Goal: Complete application form

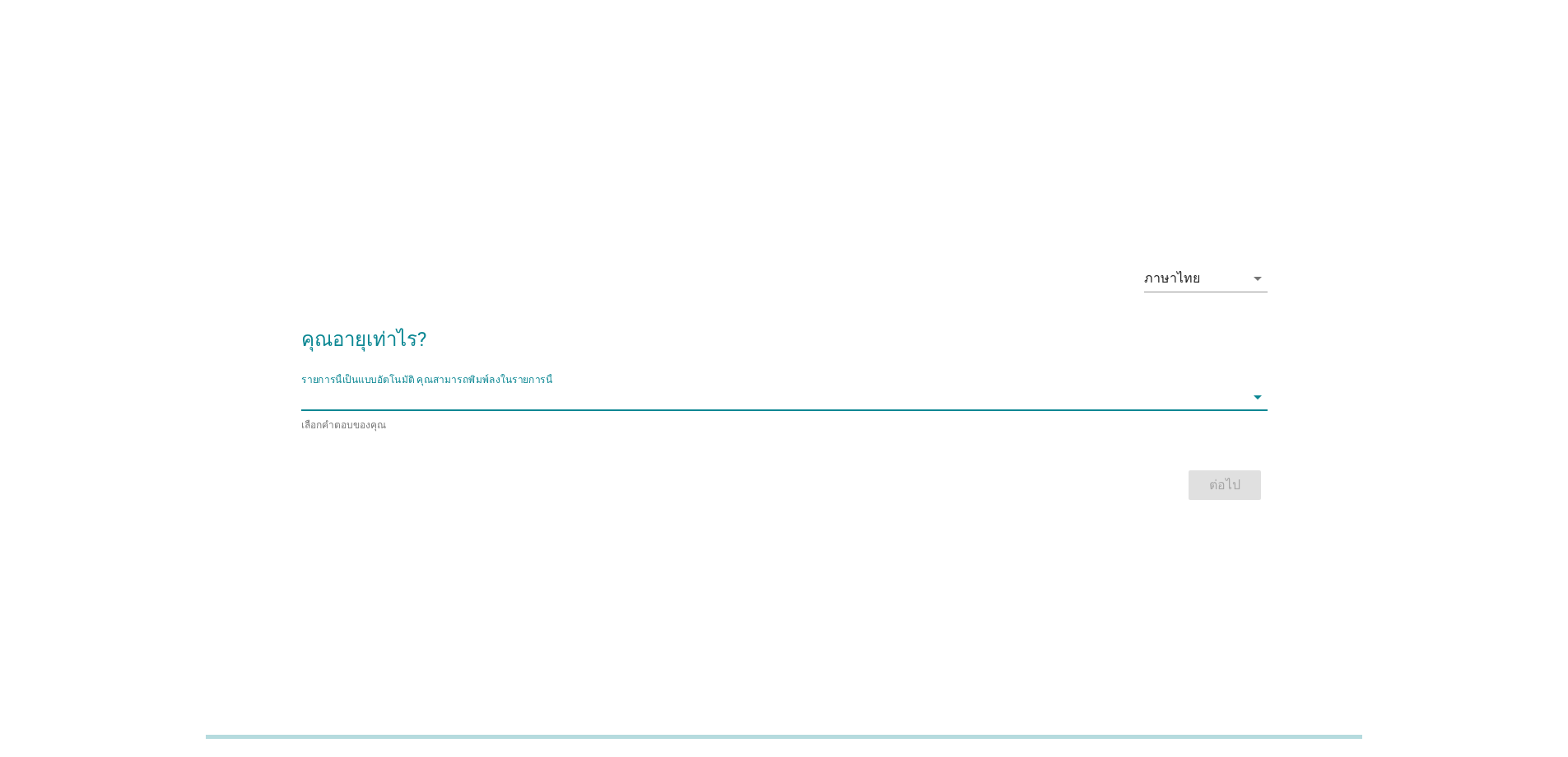
click at [443, 411] on div "รายการนี้เป็นแบบอัตโนมัติ [PERSON_NAME]พิมพ์ลงในรายการนี้ arrow_drop_down" at bounding box center [784, 396] width 967 height 26
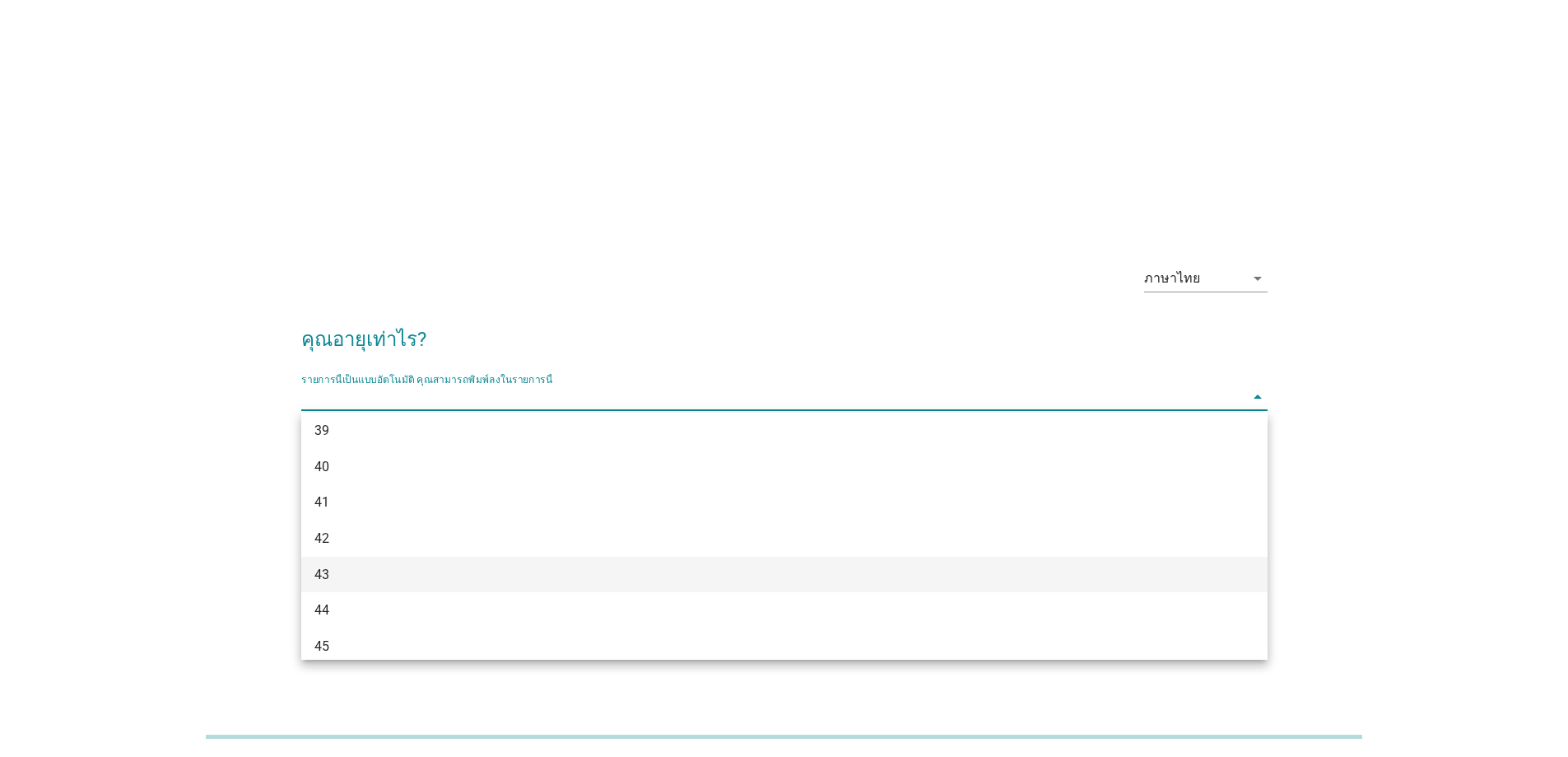
scroll to position [732, 0]
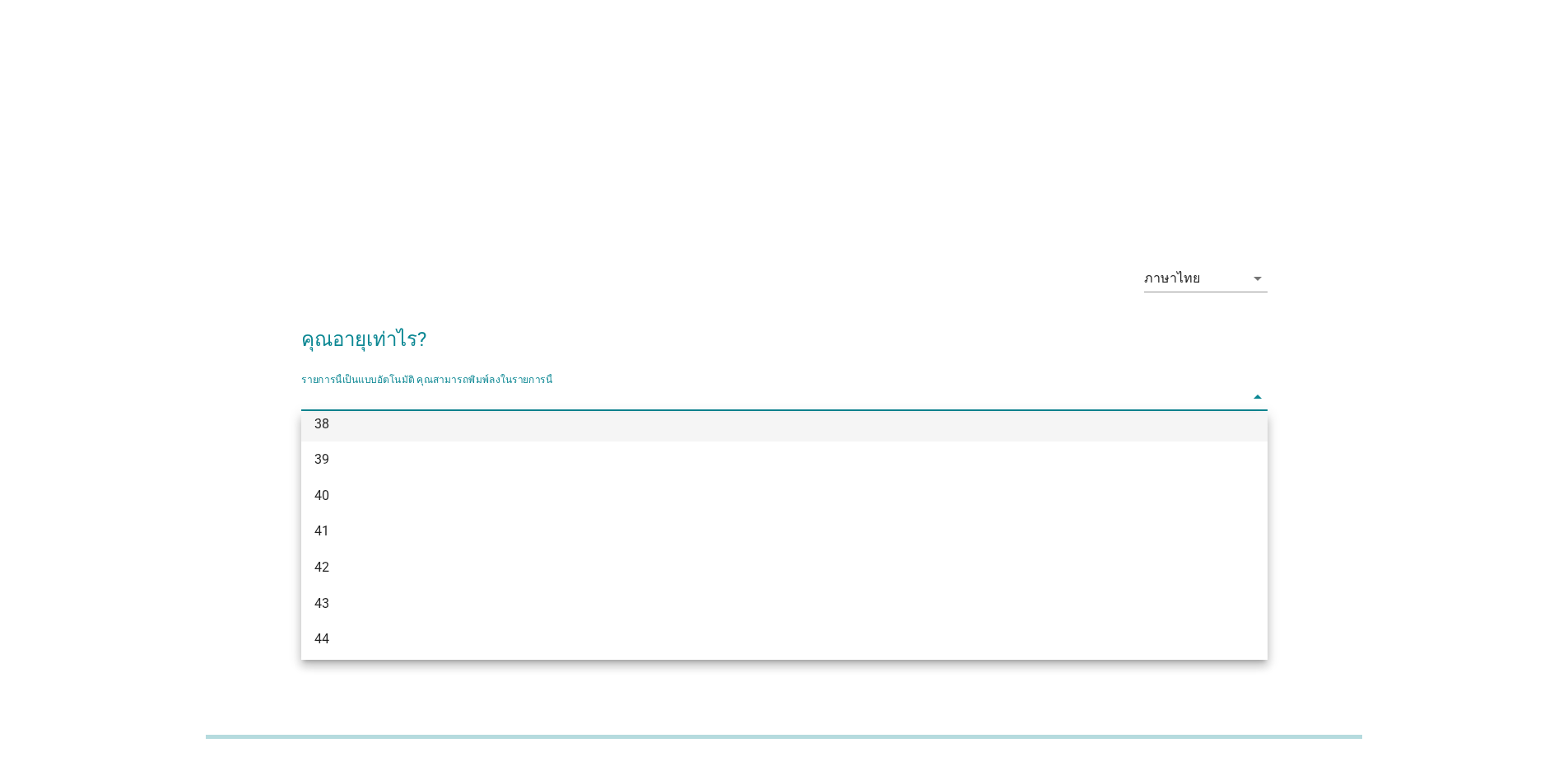
click at [328, 433] on div "38" at bounding box center [745, 423] width 862 height 19
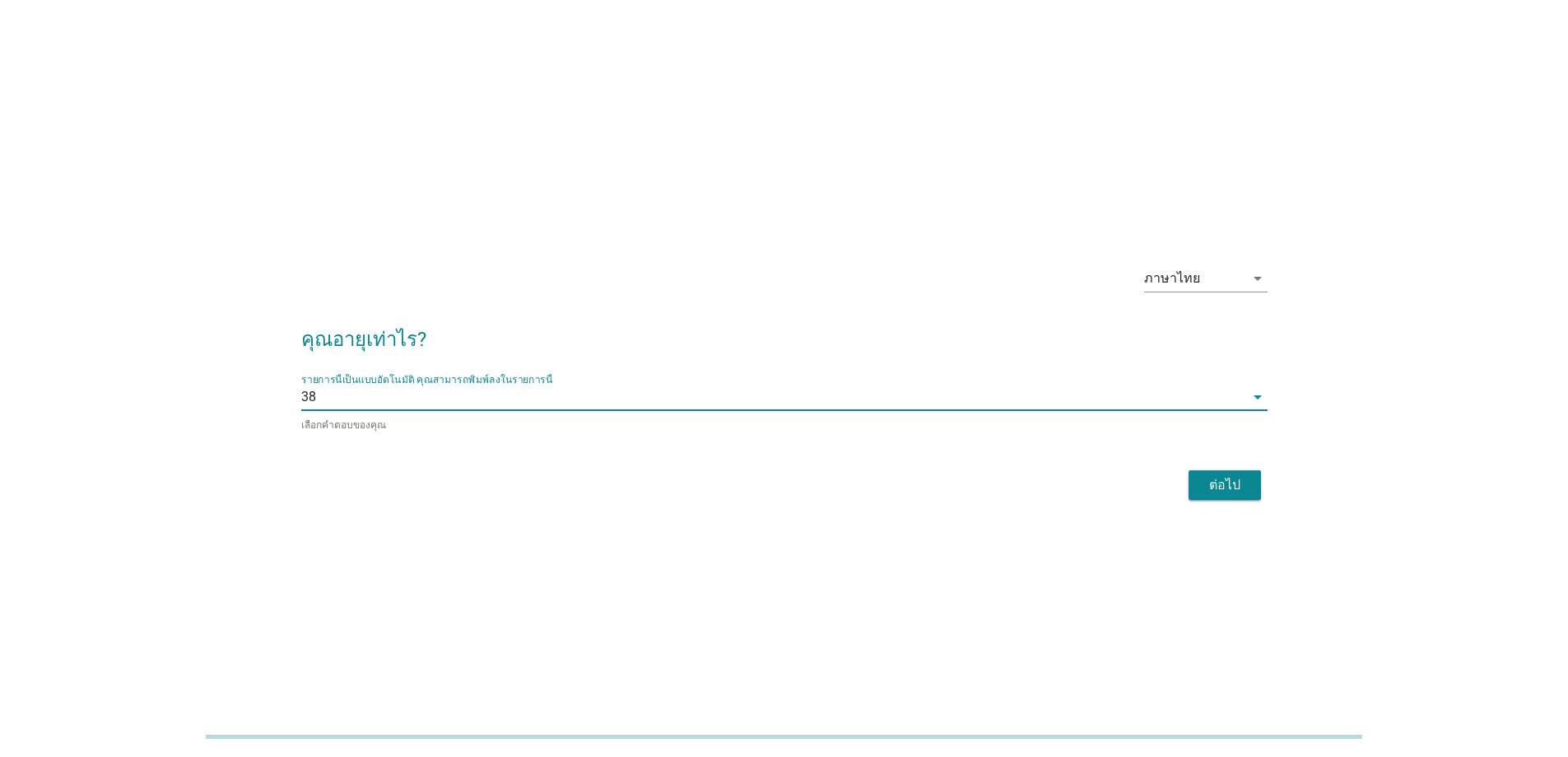
click at [1225, 487] on div "ต่อไป" at bounding box center [1225, 485] width 46 height 19
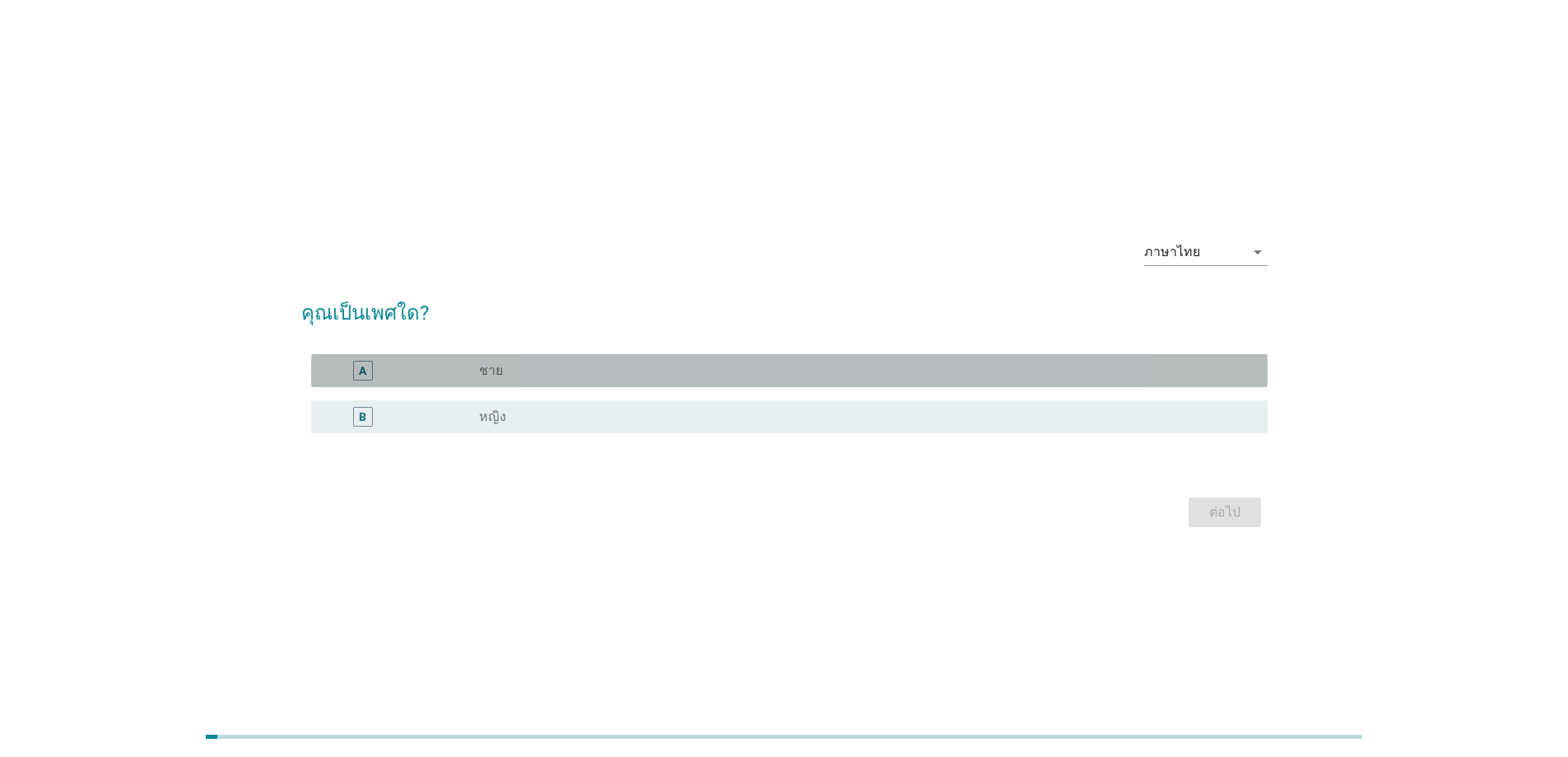
click at [493, 370] on label "ชาย" at bounding box center [491, 371] width 24 height 17
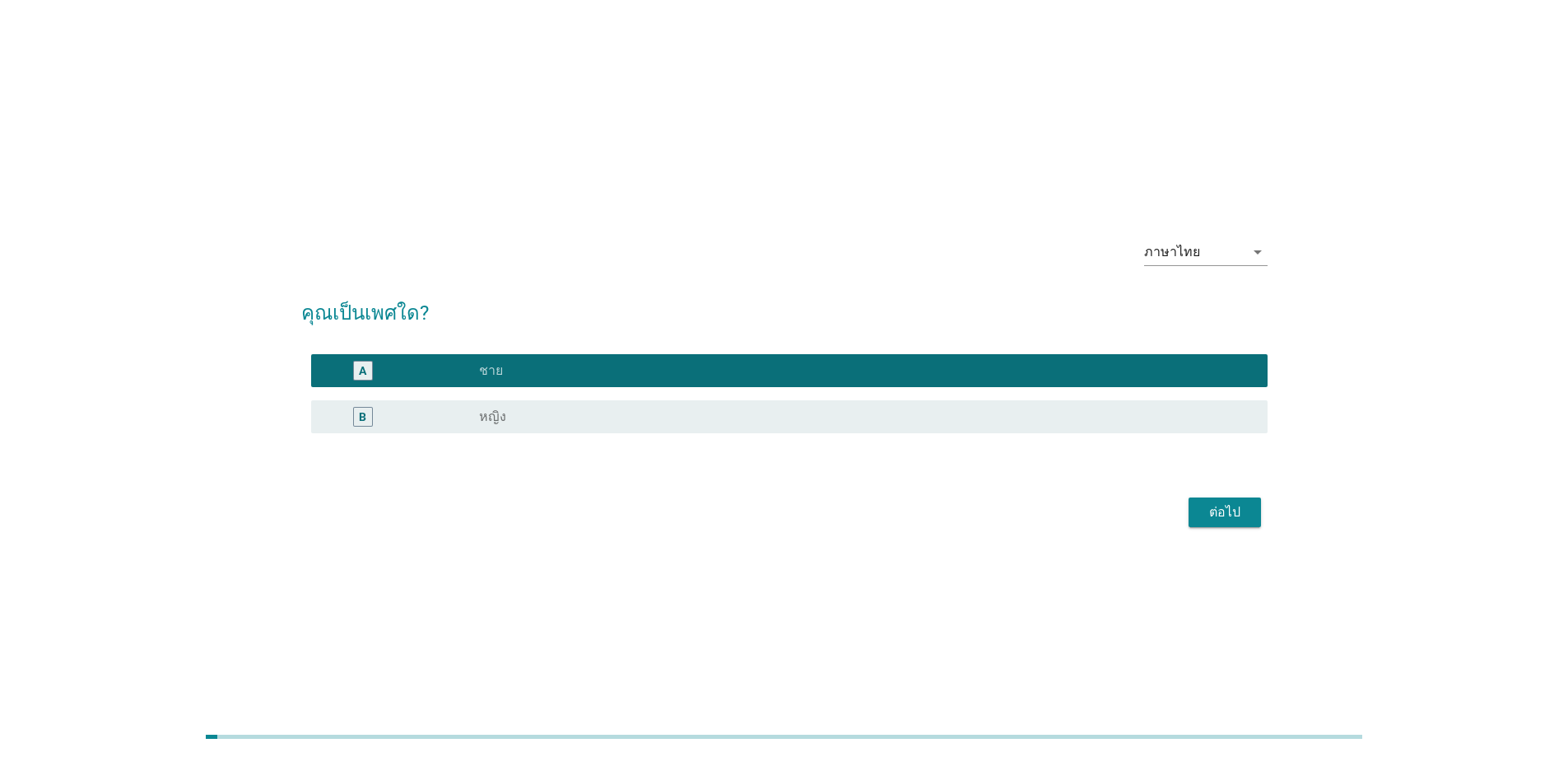
click at [1226, 506] on div "ต่อไป" at bounding box center [1225, 512] width 46 height 19
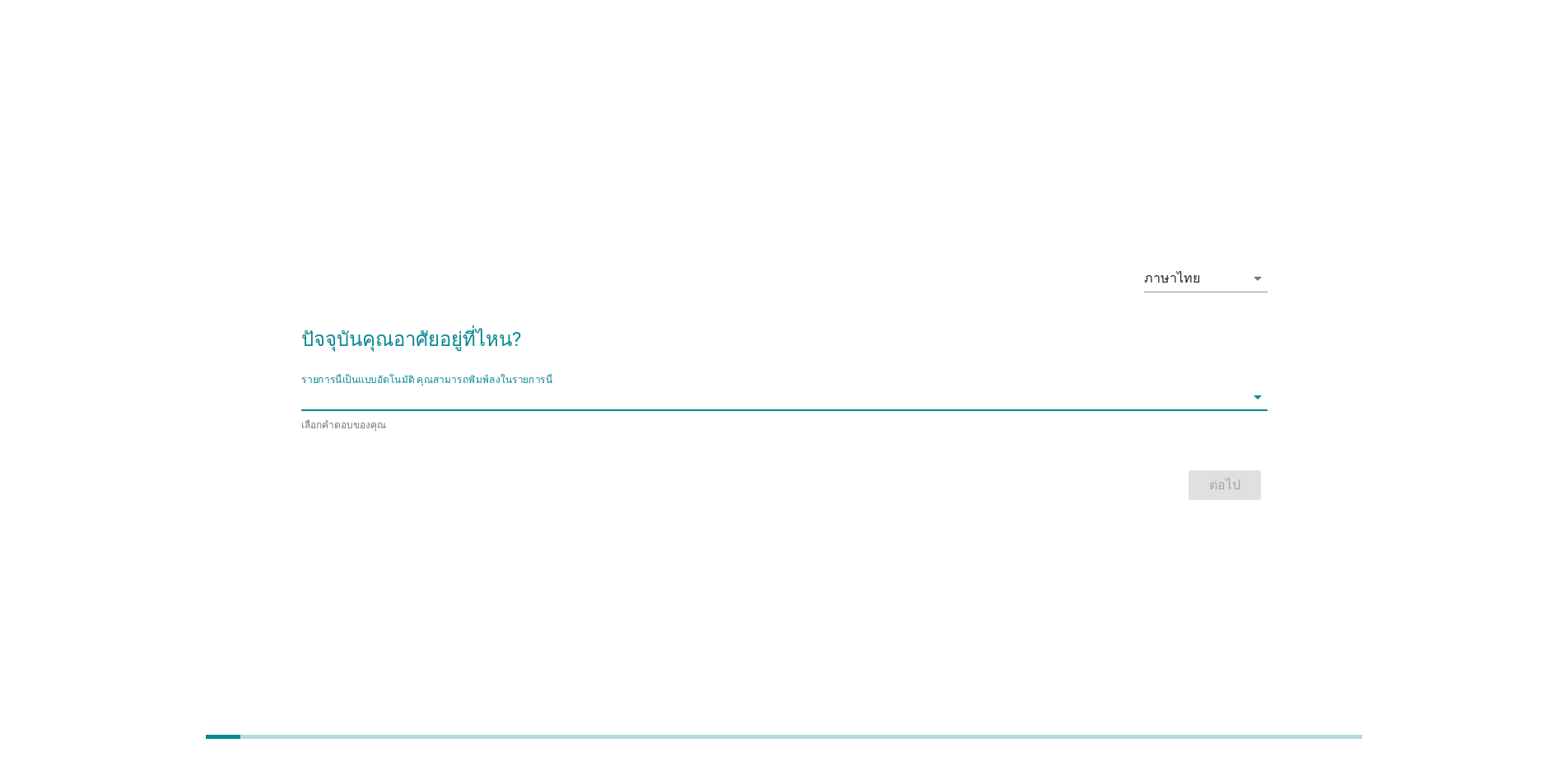
click at [434, 400] on input "รายการนี้เป็นแบบอัตโนมัติ คุณสามารถพิมพ์ลงในรายการนี้" at bounding box center [773, 396] width 943 height 26
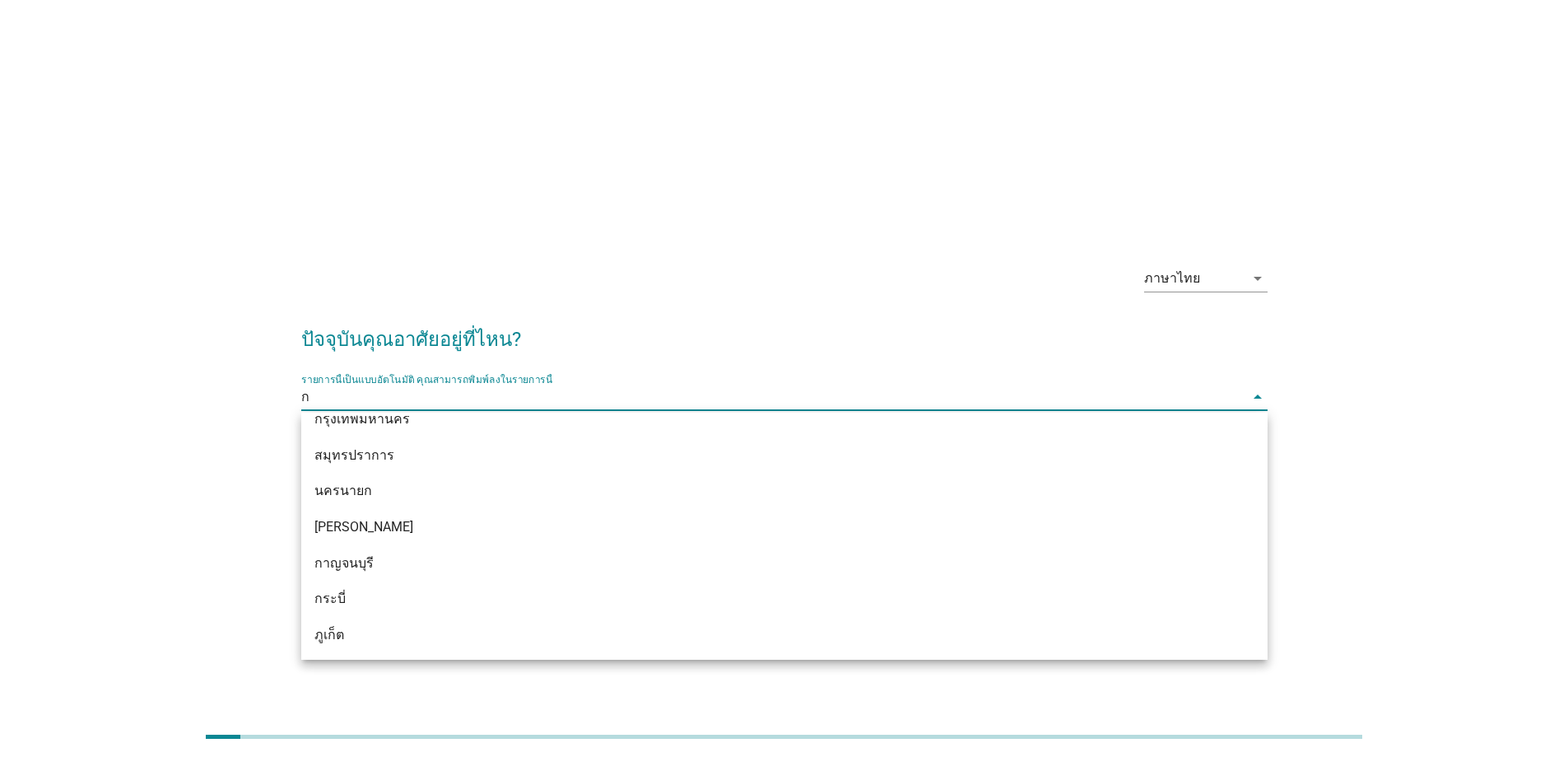
scroll to position [341, 0]
type input "กร"
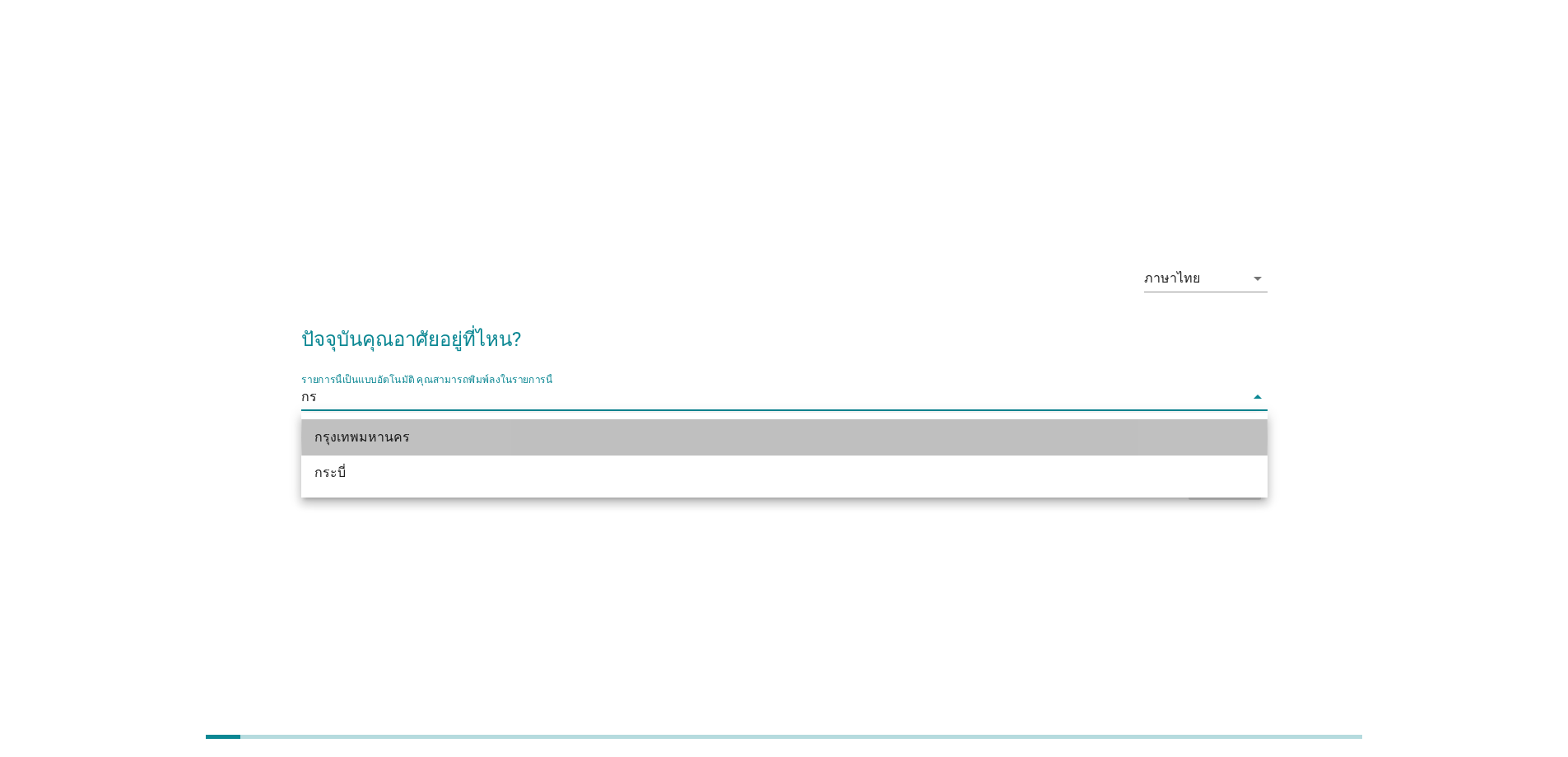
click at [406, 444] on div "กรุงเทพมหานคร" at bounding box center [745, 437] width 862 height 19
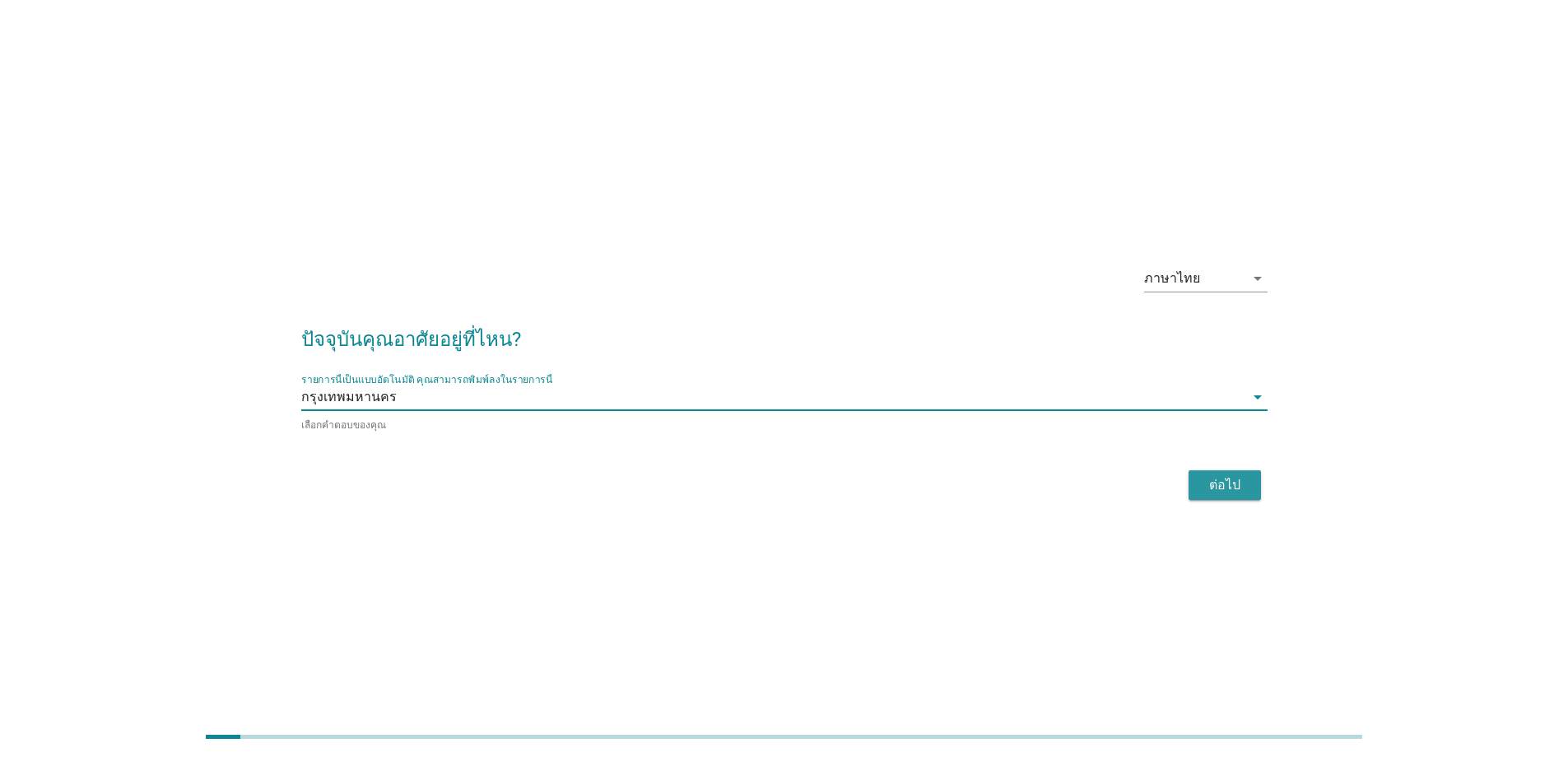
click at [1249, 493] on button "ต่อไป" at bounding box center [1225, 485] width 73 height 30
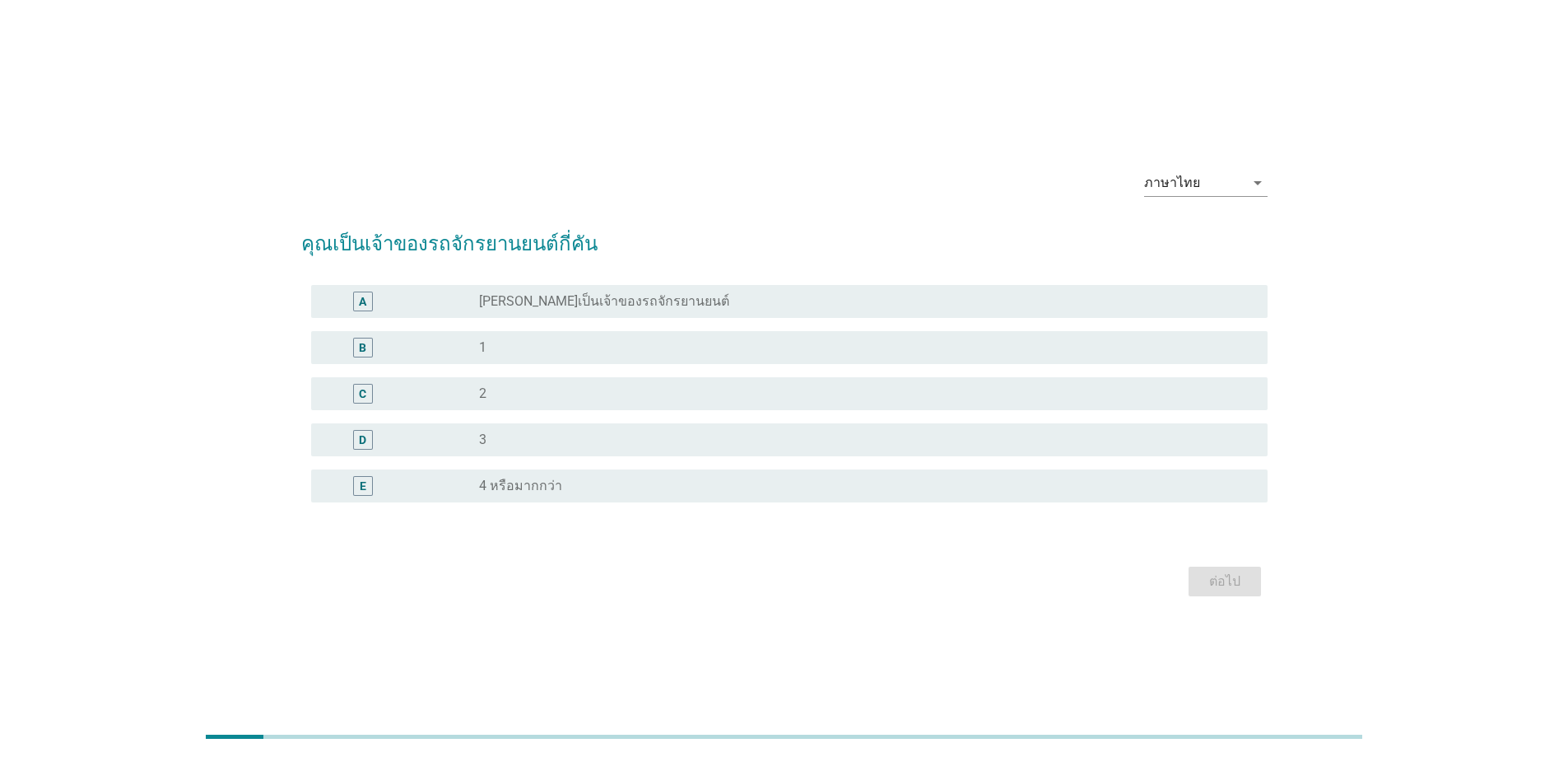
click at [603, 384] on div "radio_button_unchecked 2" at bounding box center [866, 393] width 776 height 19
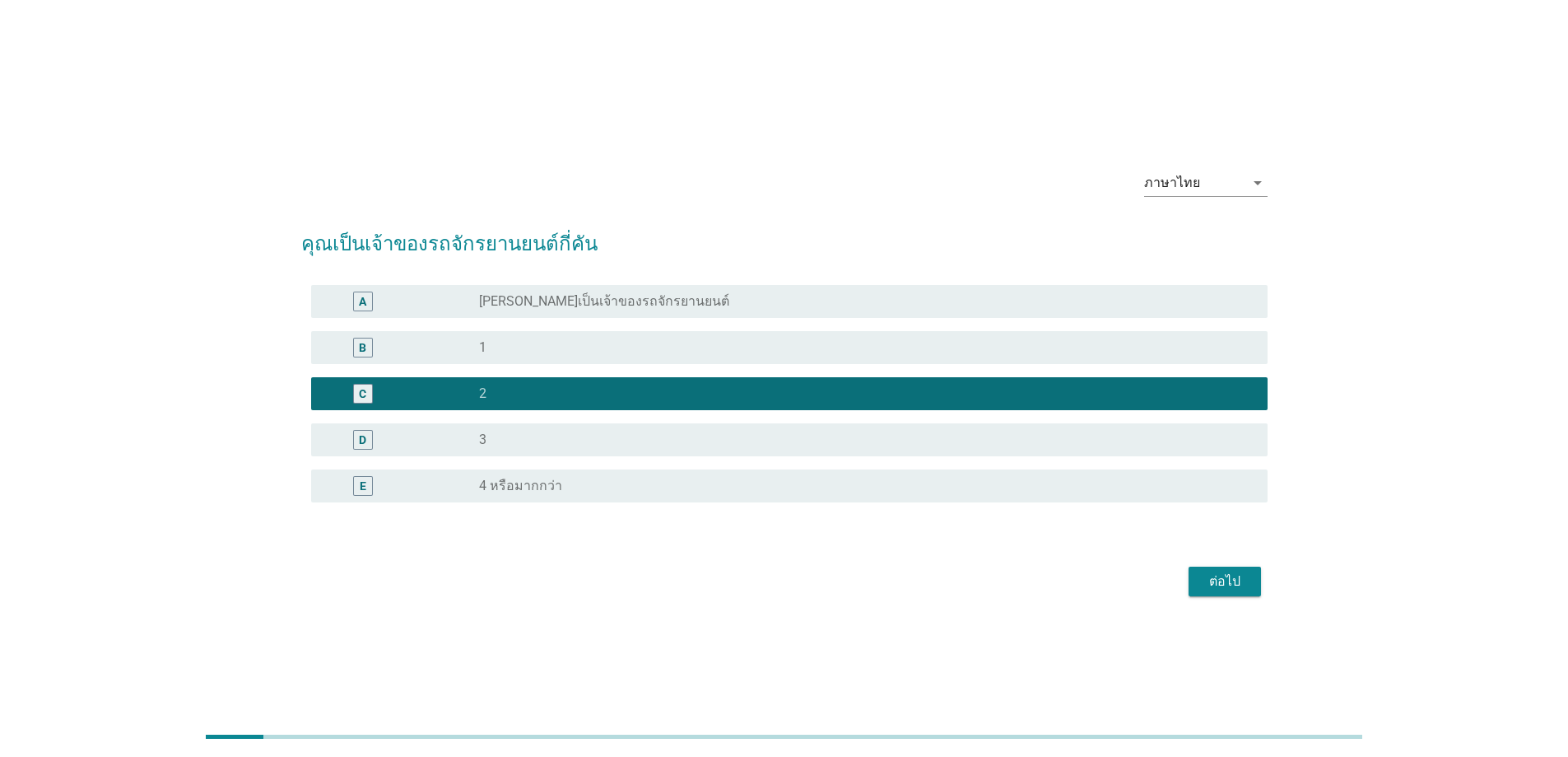
click at [1223, 585] on div "ต่อไป" at bounding box center [1225, 581] width 46 height 19
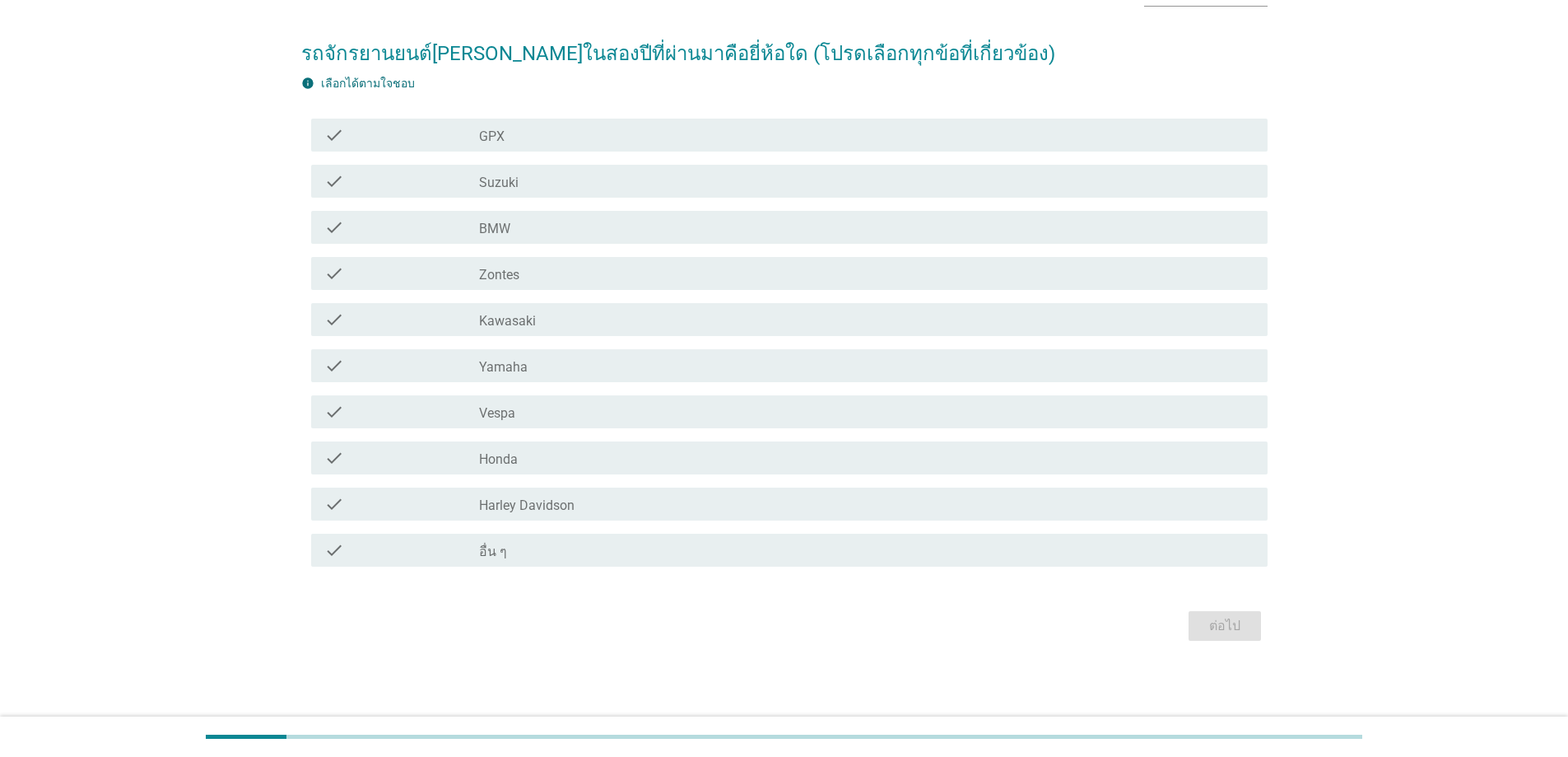
scroll to position [109, 0]
click at [621, 539] on div "check_box_outline_blank อื่น ๆ" at bounding box center [866, 548] width 776 height 19
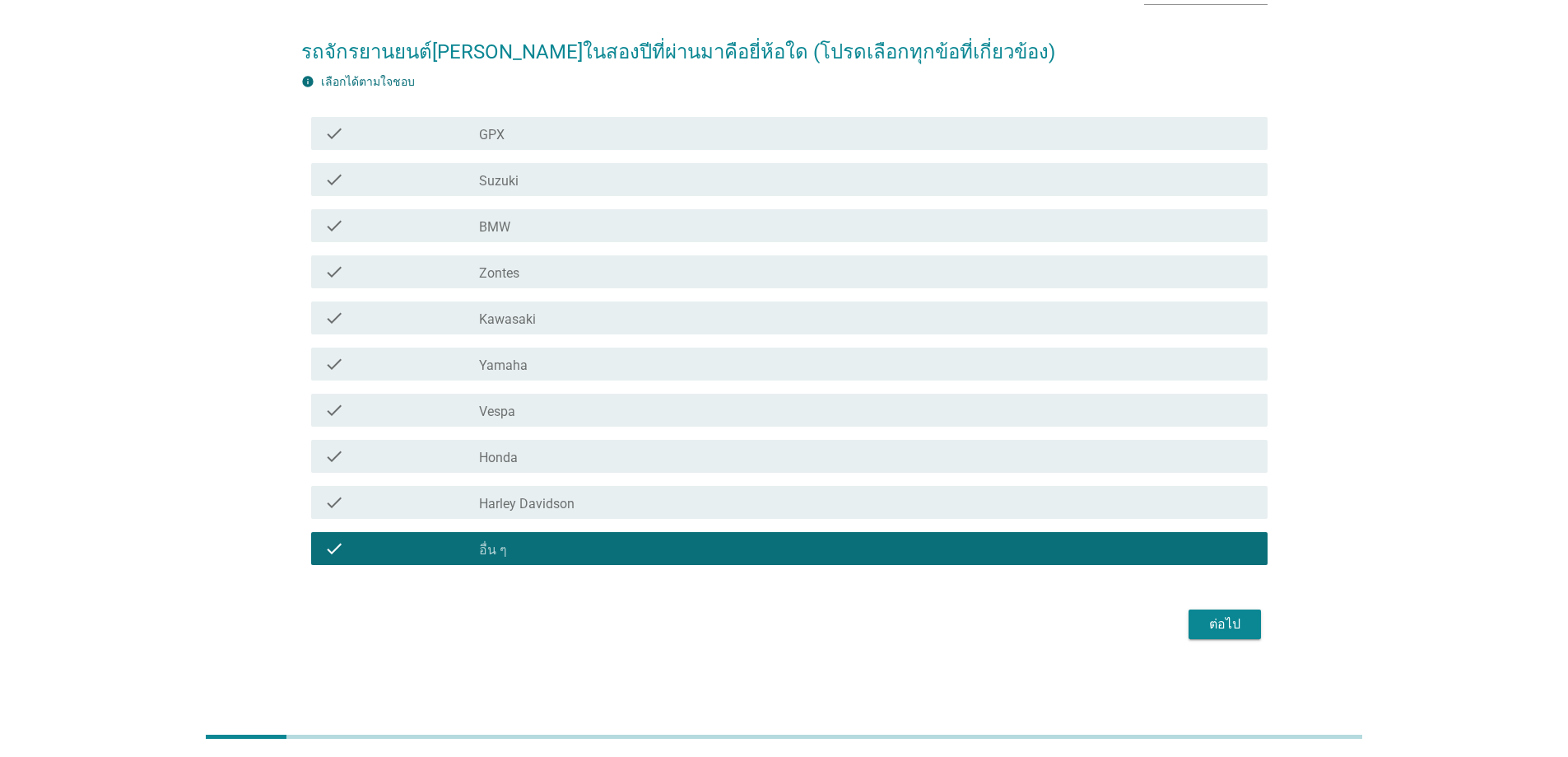
click at [1206, 640] on div "ต่อไป" at bounding box center [784, 624] width 967 height 40
click at [1209, 630] on div "ต่อไป" at bounding box center [1225, 624] width 46 height 19
